Goal: Find specific page/section: Find specific page/section

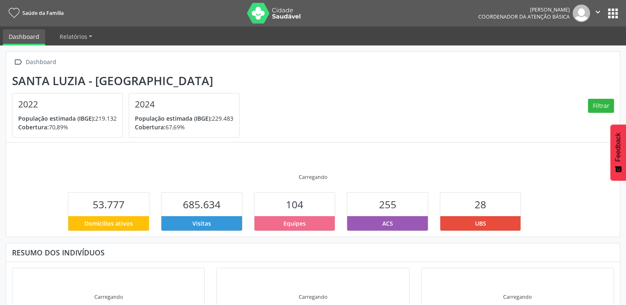
click at [610, 14] on button "apps" at bounding box center [612, 13] width 14 height 14
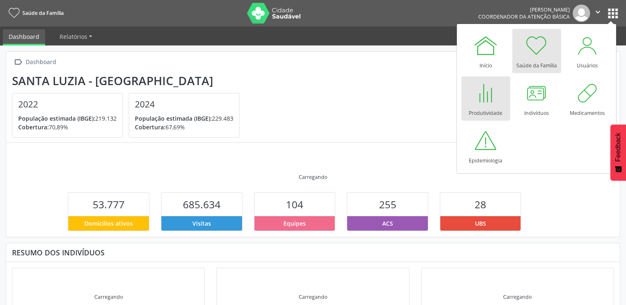
click at [497, 105] on div "Produtividade" at bounding box center [484, 110] width 33 height 11
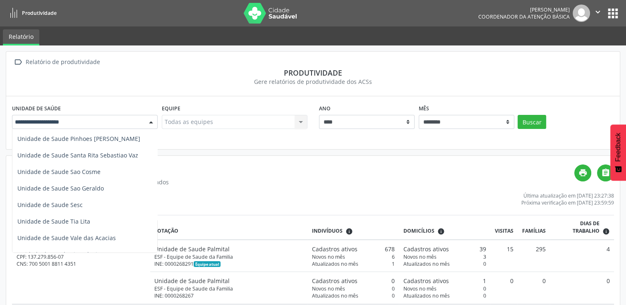
scroll to position [362, 0]
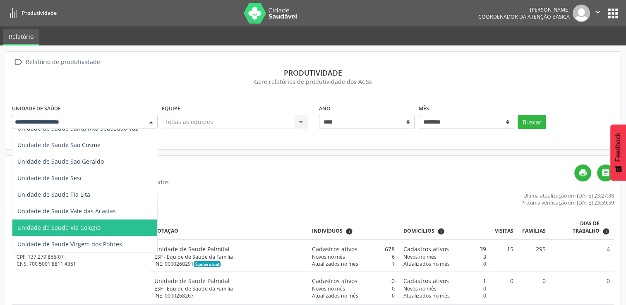
click at [127, 220] on span "Unidade de Saude Via Colegio" at bounding box center [97, 228] width 171 height 17
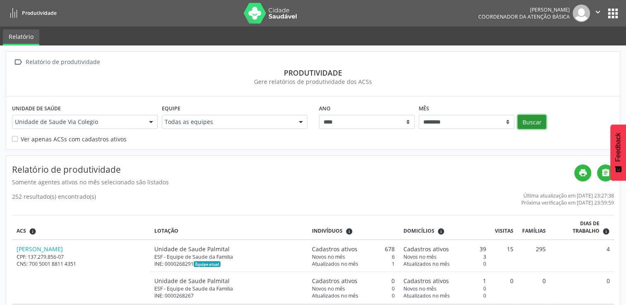
click at [525, 126] on button "Buscar" at bounding box center [531, 122] width 29 height 14
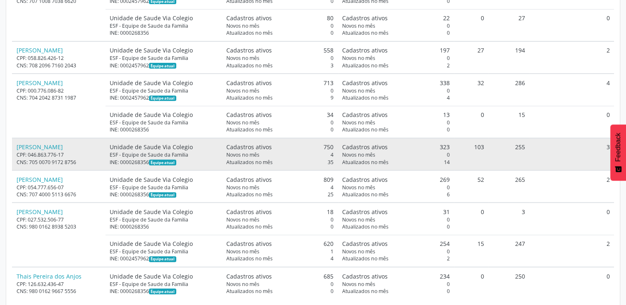
scroll to position [329, 0]
